Goal: Check status

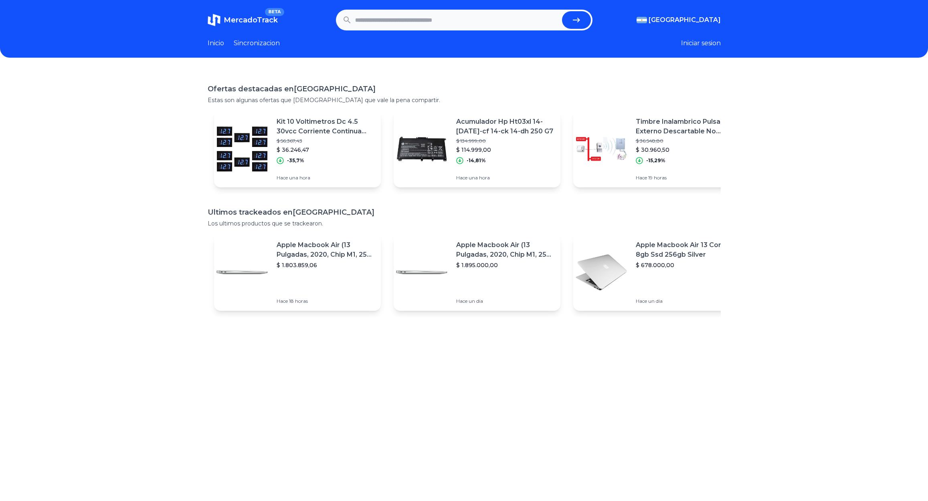
click at [469, 23] on input "text" at bounding box center [457, 20] width 204 height 18
paste input "**********"
click at [573, 23] on button "submit" at bounding box center [576, 20] width 29 height 18
type input "**********"
